Goal: Navigation & Orientation: Find specific page/section

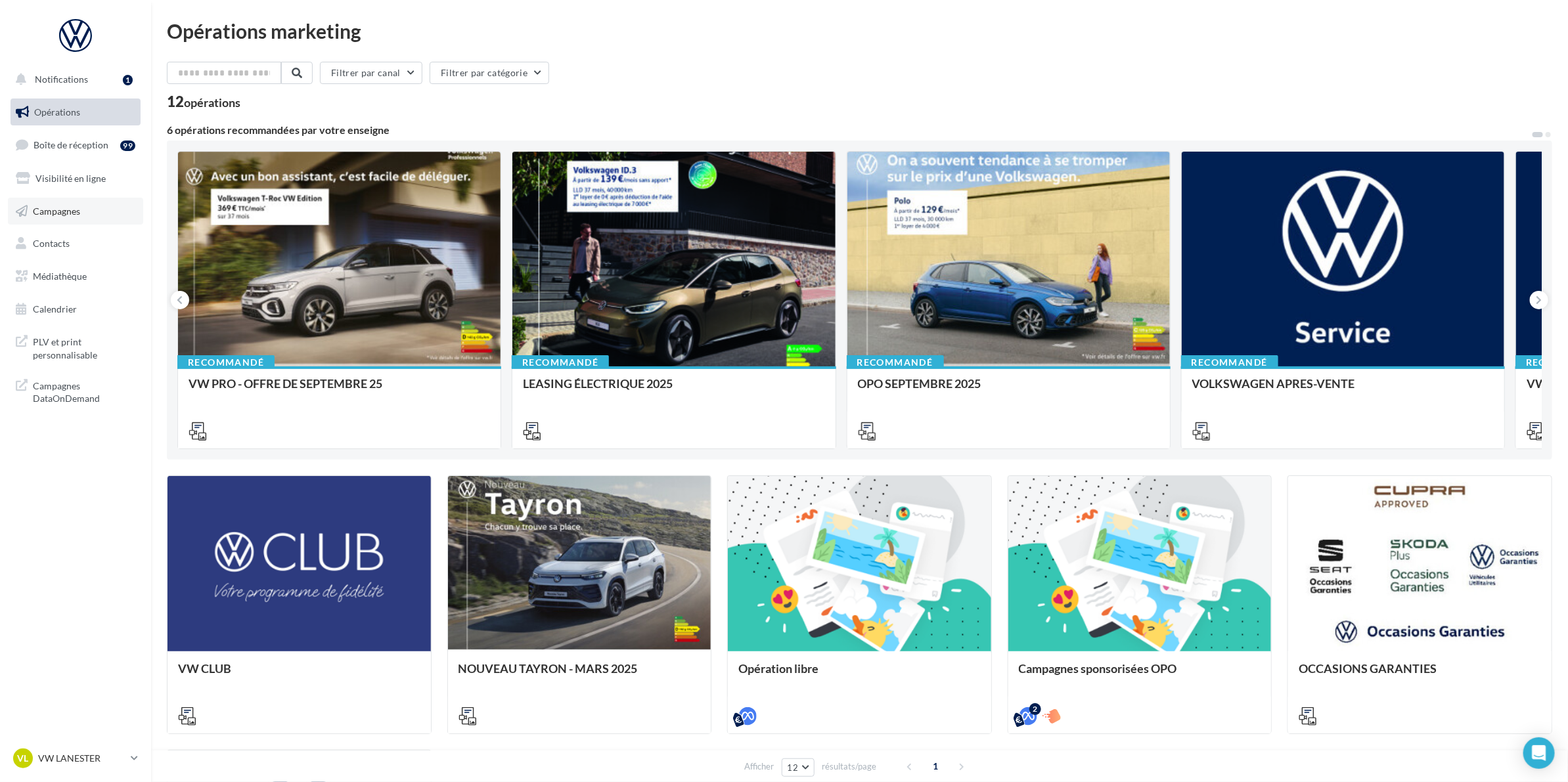
click at [56, 209] on span "Campagnes" at bounding box center [57, 211] width 47 height 12
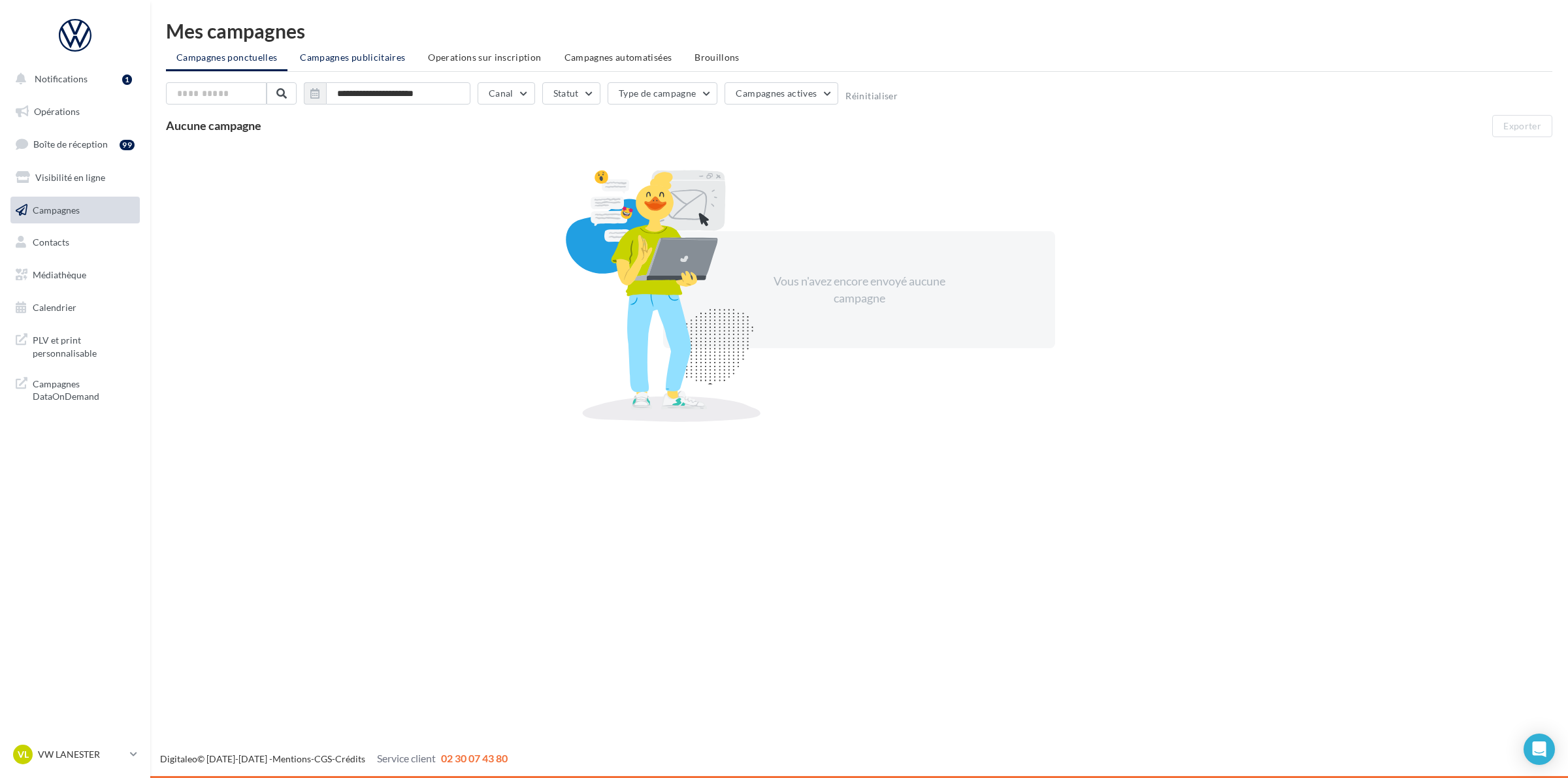
click at [327, 65] on li "Campagnes publicitaires" at bounding box center [352, 57] width 126 height 24
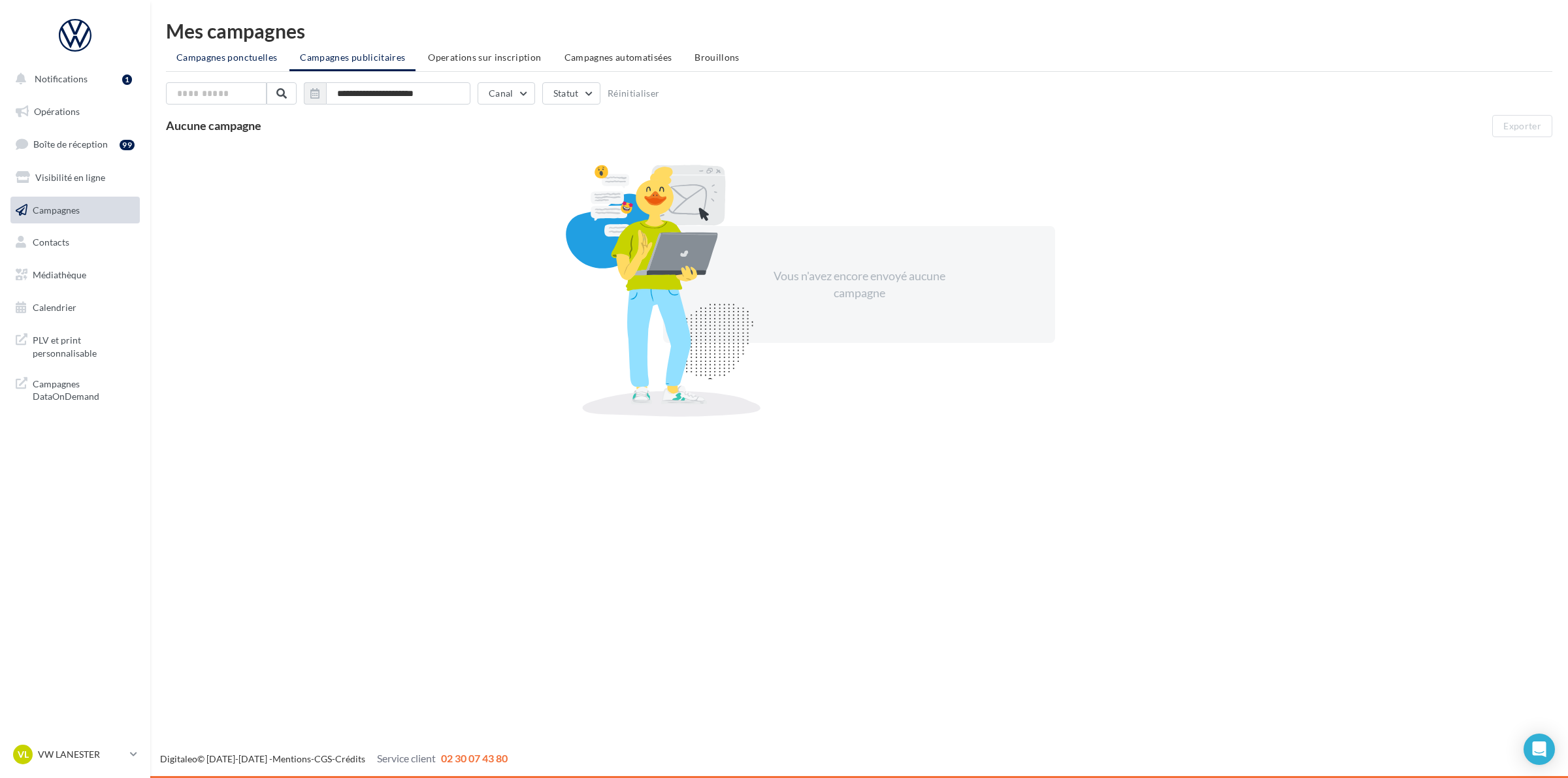
click at [239, 59] on span "Campagnes ponctuelles" at bounding box center [227, 57] width 101 height 11
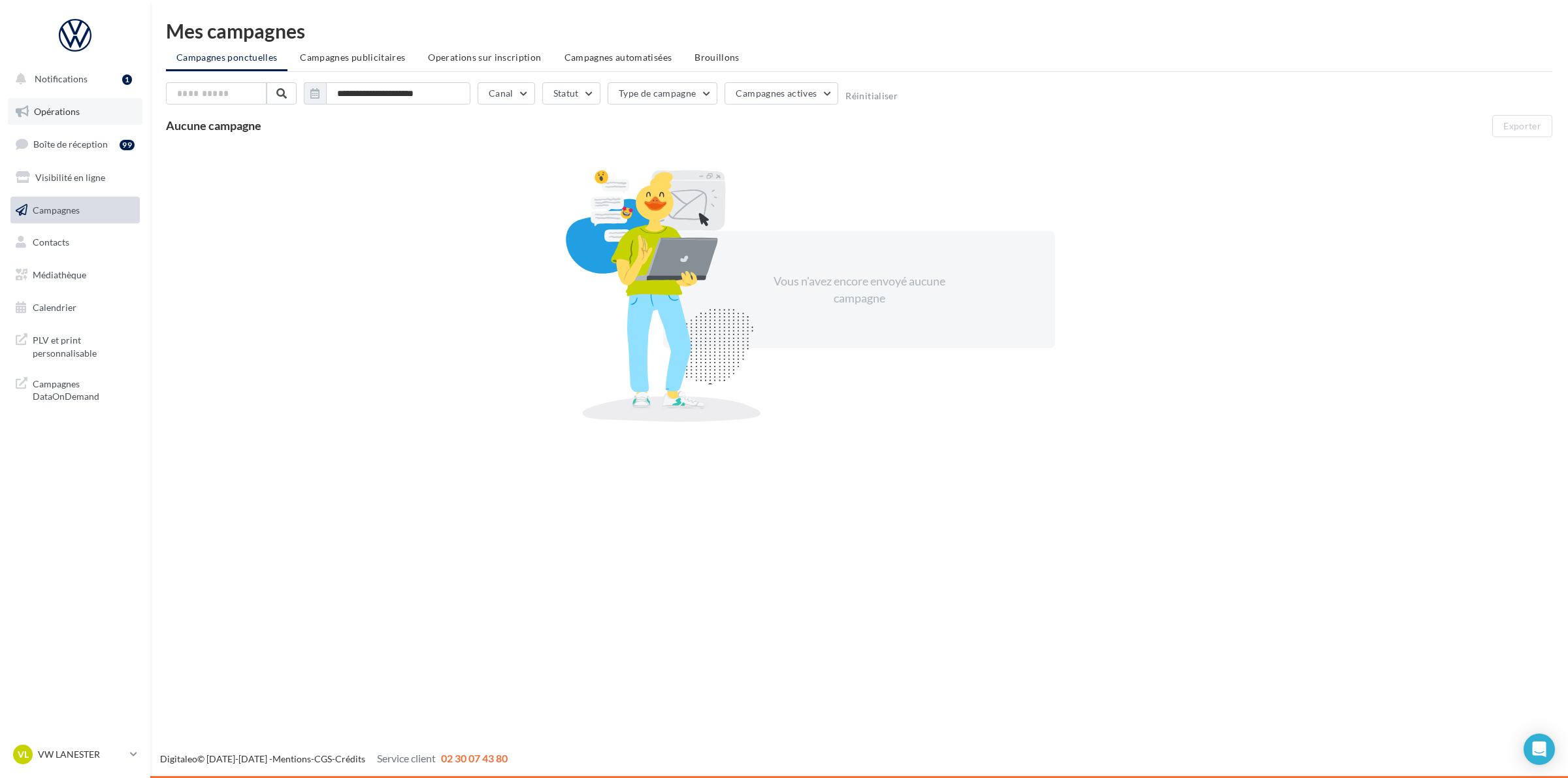
click at [77, 119] on link "Opérations" at bounding box center [75, 112] width 134 height 27
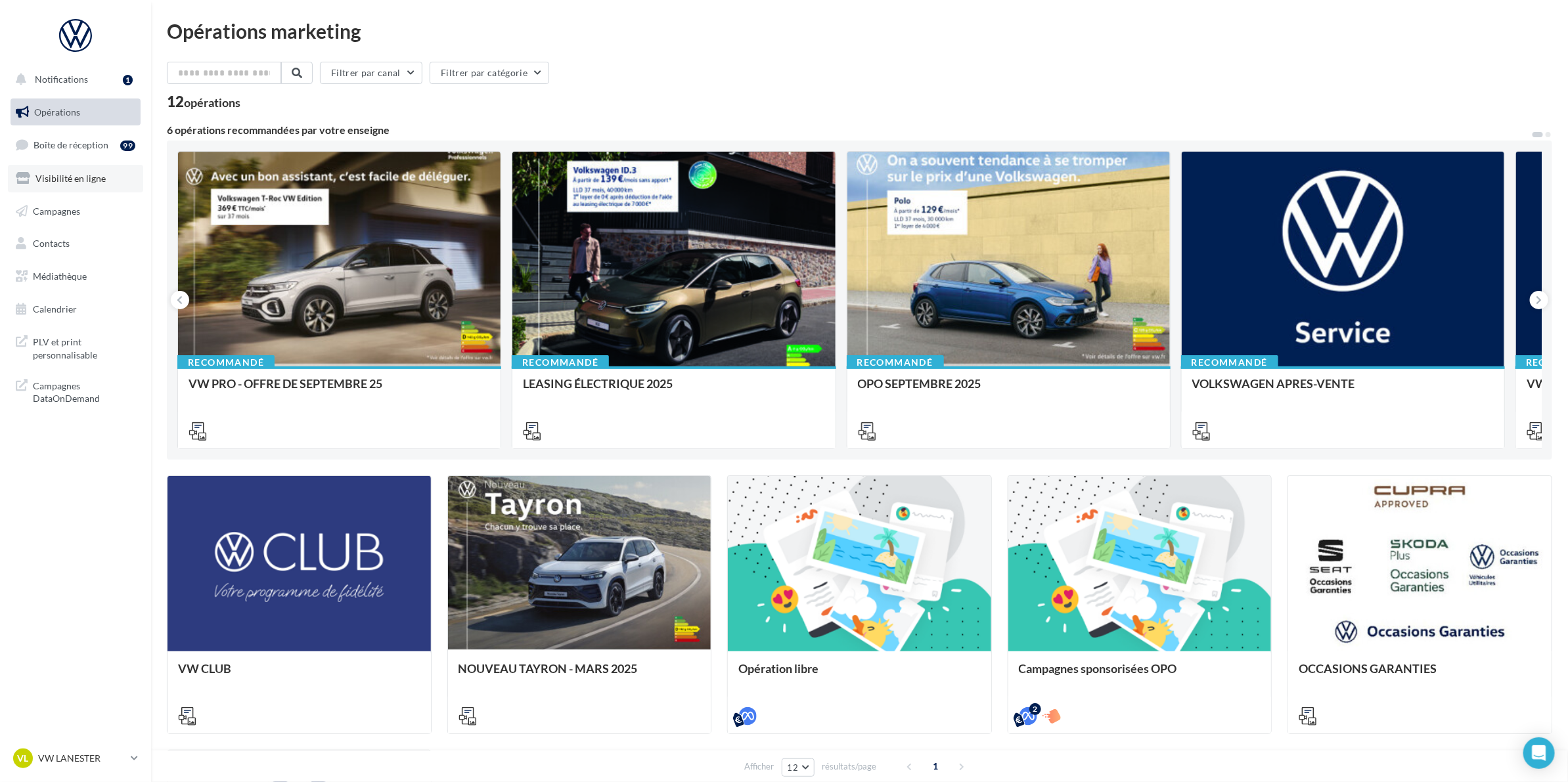
click at [77, 172] on link "Visibilité en ligne" at bounding box center [75, 178] width 135 height 27
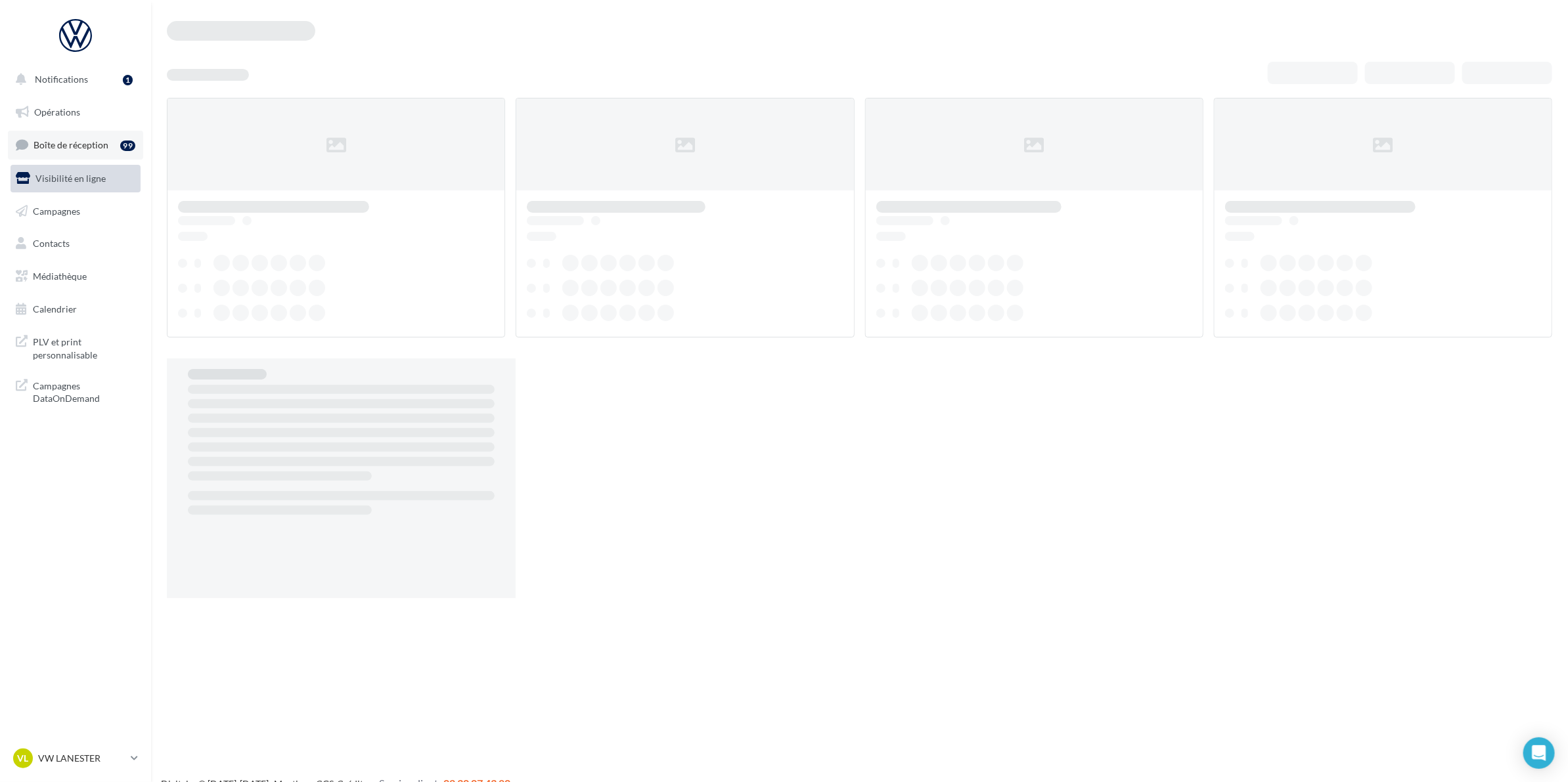
click at [75, 143] on span "Boîte de réception" at bounding box center [71, 145] width 75 height 12
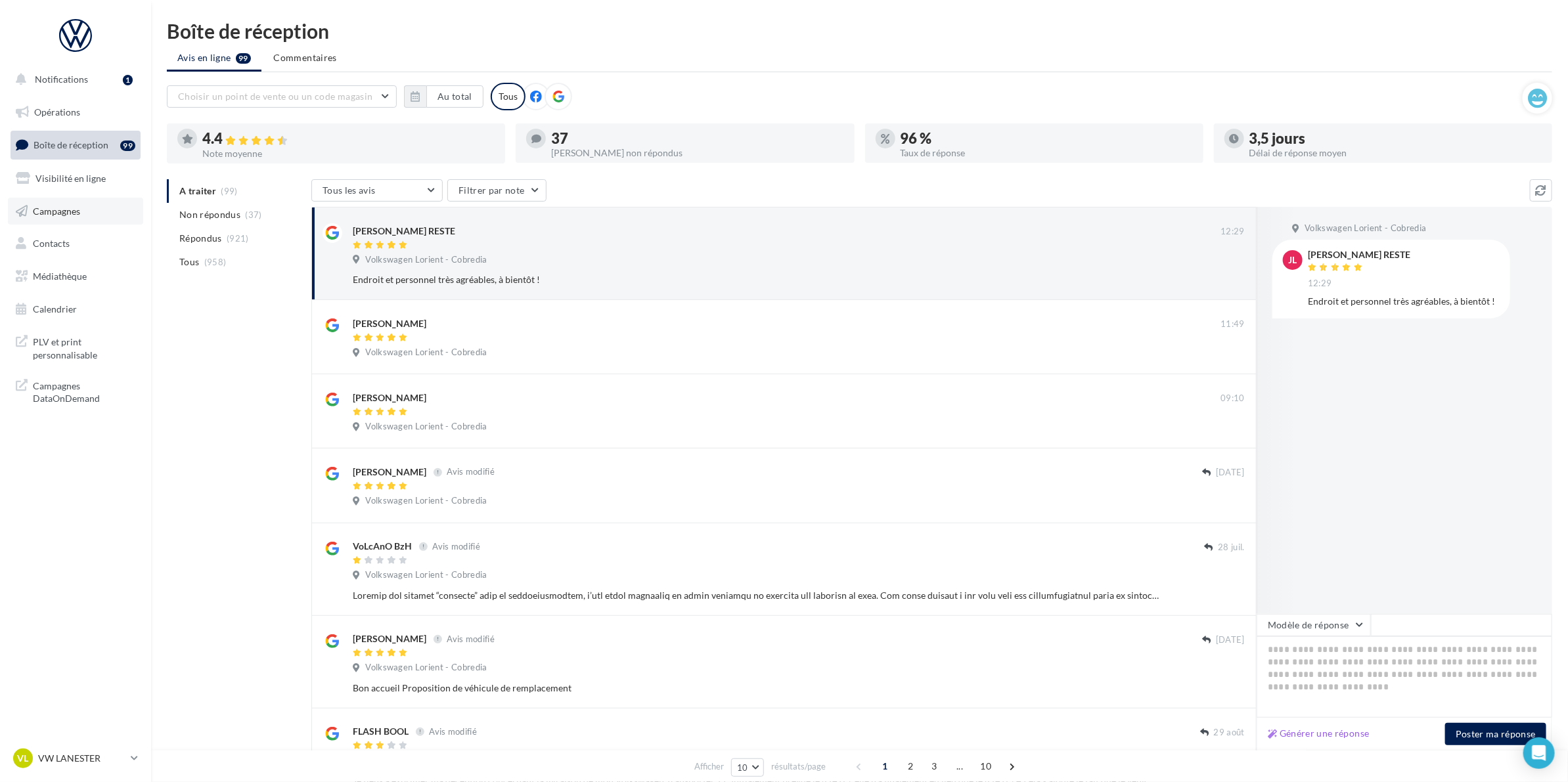
click at [78, 218] on link "Campagnes" at bounding box center [75, 211] width 135 height 27
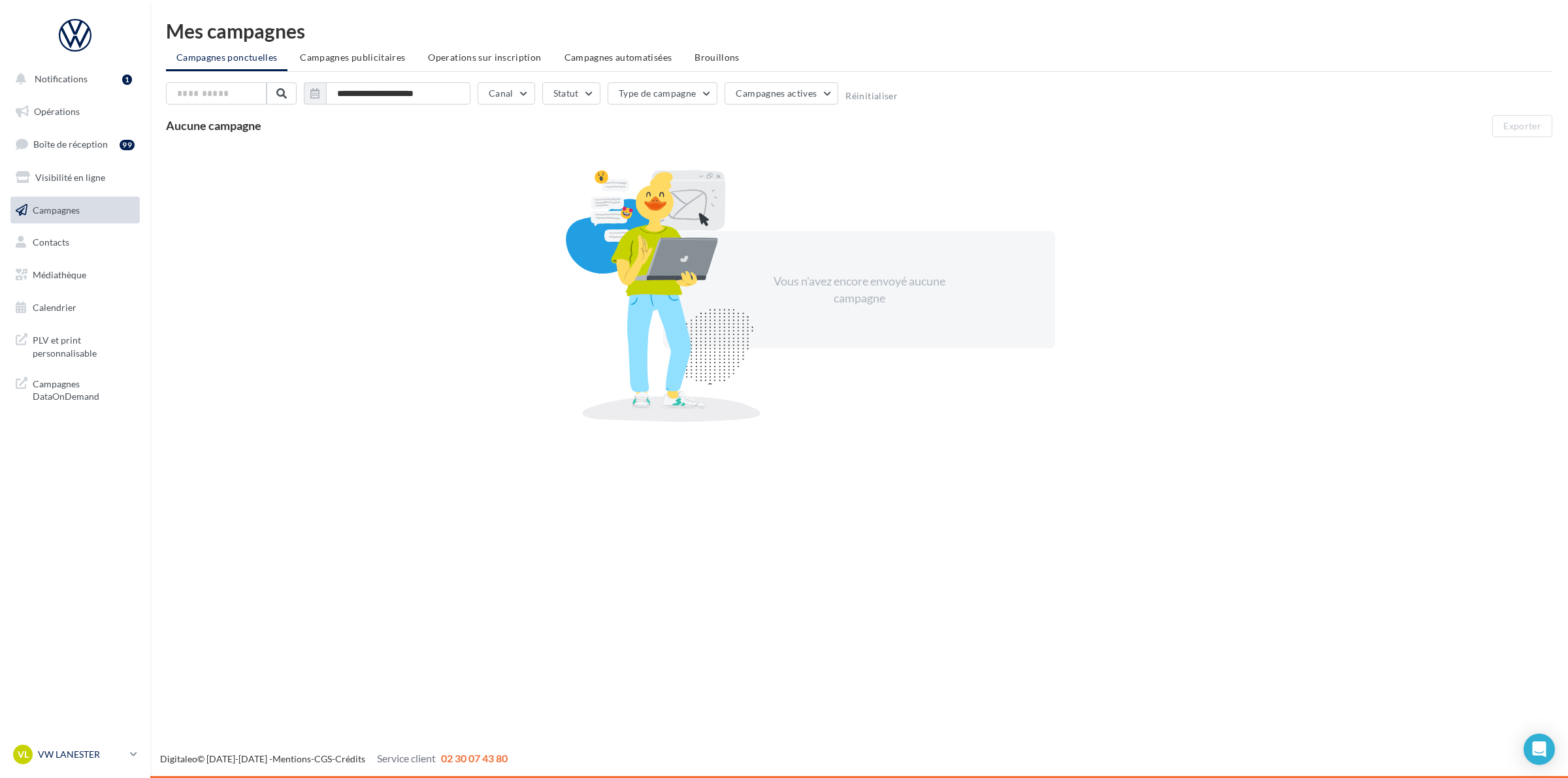
click at [118, 752] on p "VW LANESTER" at bounding box center [82, 754] width 87 height 13
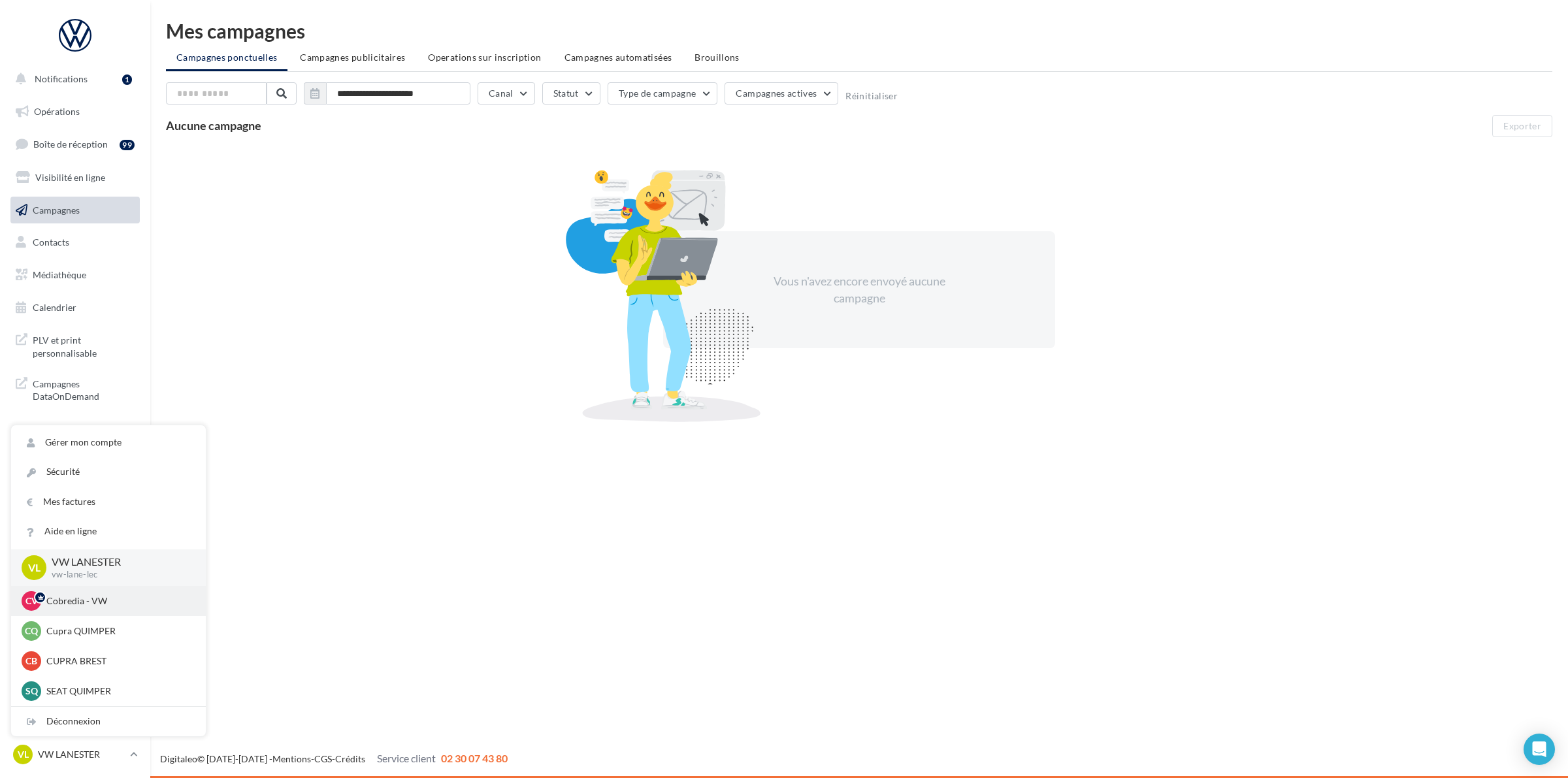
click at [110, 606] on p "Cobredia - VW" at bounding box center [118, 601] width 144 height 13
